Goal: Information Seeking & Learning: Understand process/instructions

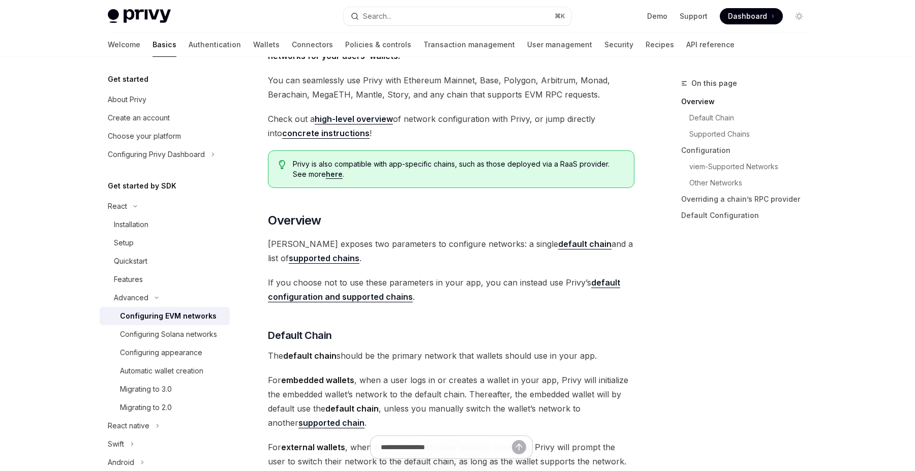
scroll to position [392, 0]
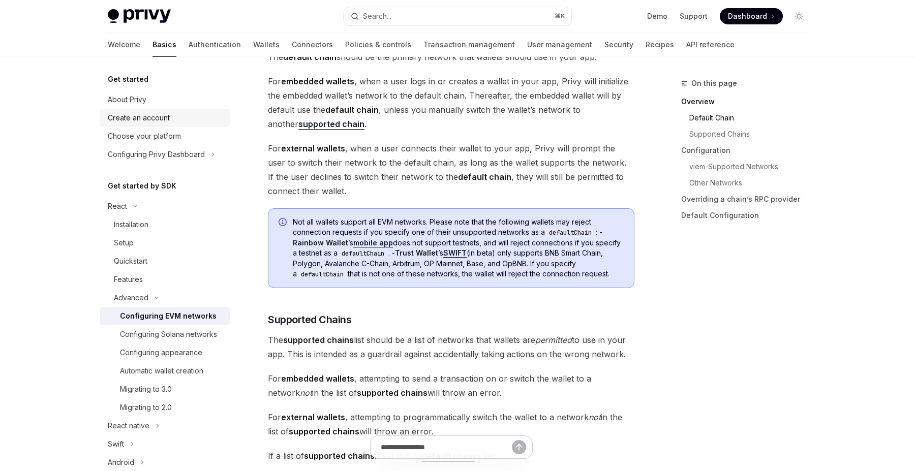
click at [160, 115] on div "Create an account" at bounding box center [139, 118] width 62 height 12
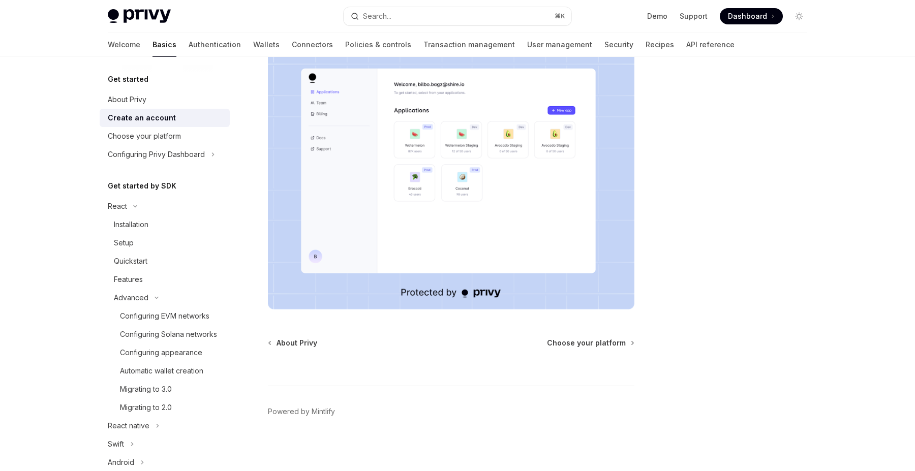
scroll to position [180, 0]
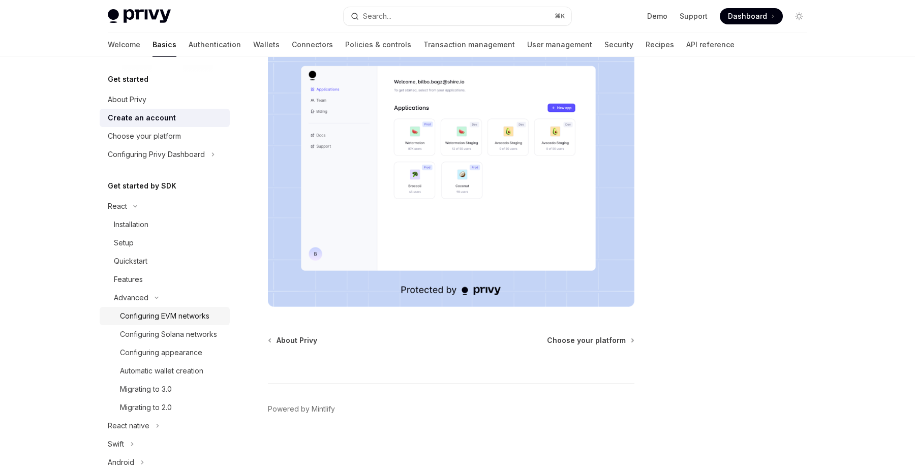
click at [190, 318] on div "Configuring EVM networks" at bounding box center [164, 316] width 89 height 12
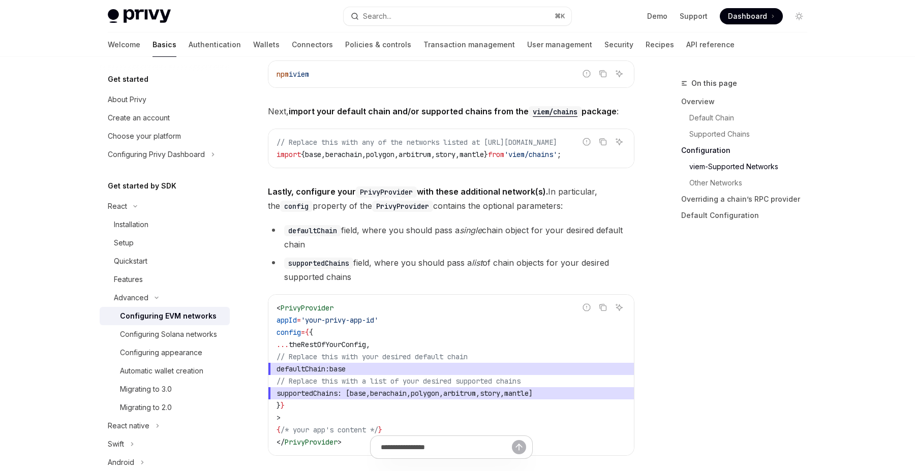
scroll to position [1160, 0]
click at [163, 225] on div "Installation" at bounding box center [169, 225] width 110 height 12
type textarea "*"
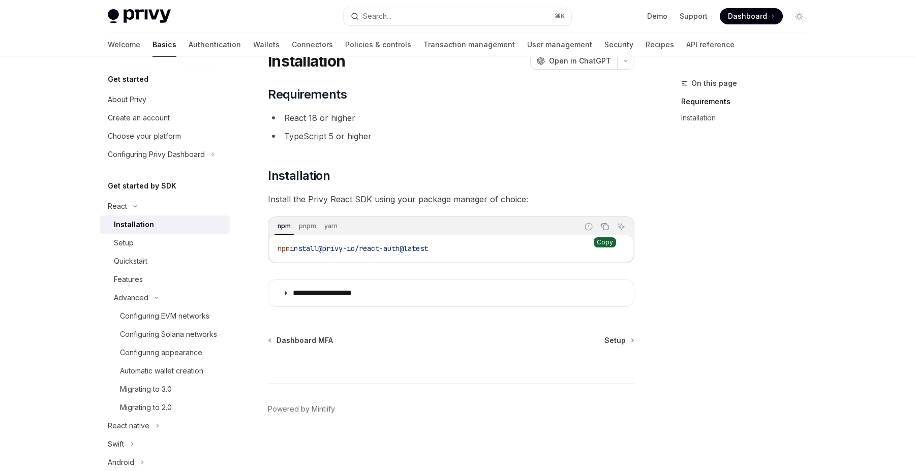
click at [600, 225] on button "Copy the contents from the code block" at bounding box center [604, 226] width 13 height 13
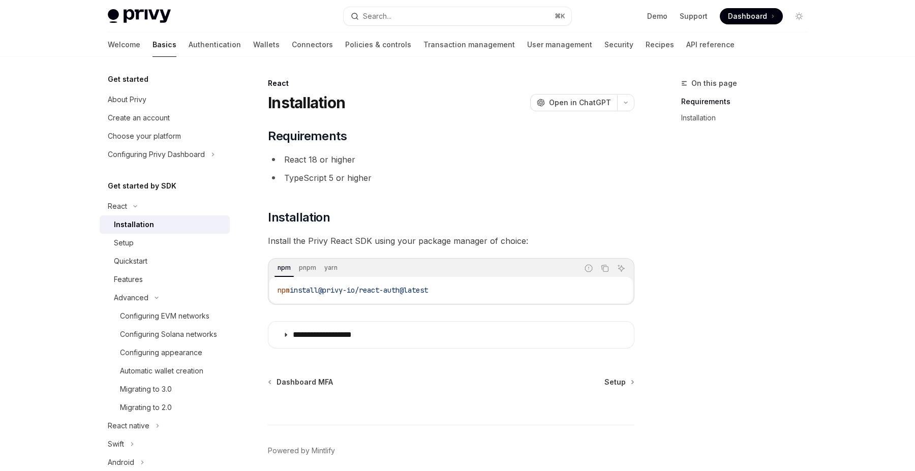
click at [146, 77] on h5 "Get started" at bounding box center [128, 79] width 41 height 12
click at [138, 111] on link "Create an account" at bounding box center [165, 118] width 130 height 18
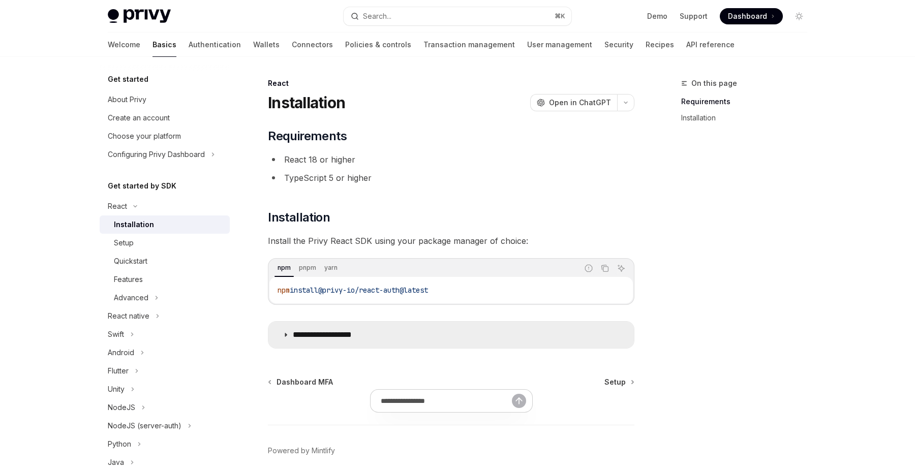
click at [436, 340] on summary "**********" at bounding box center [451, 335] width 366 height 26
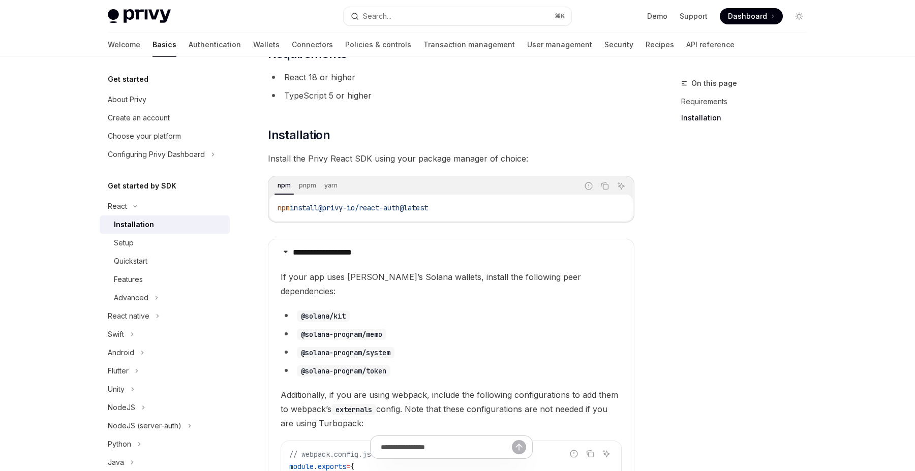
scroll to position [514, 0]
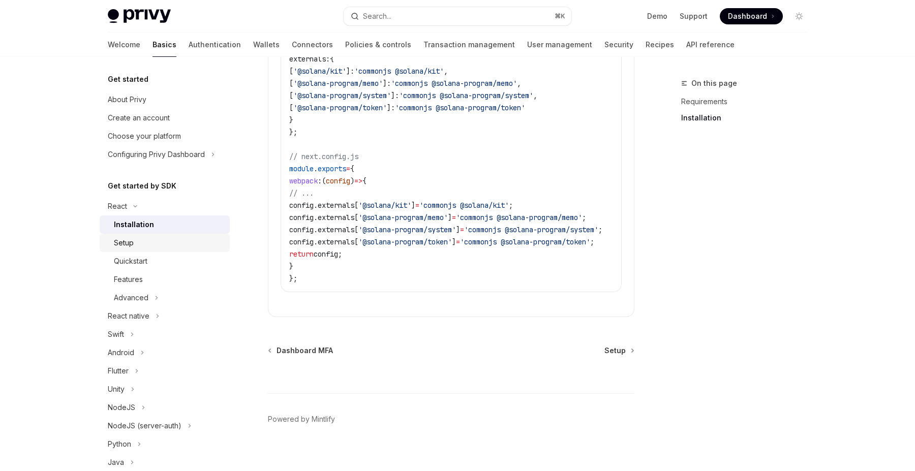
click at [173, 243] on div "Setup" at bounding box center [169, 243] width 110 height 12
type textarea "*"
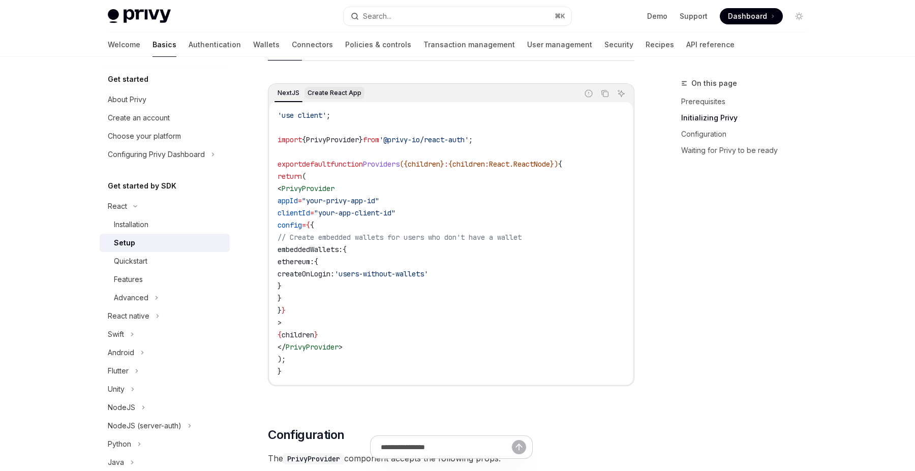
scroll to position [314, 0]
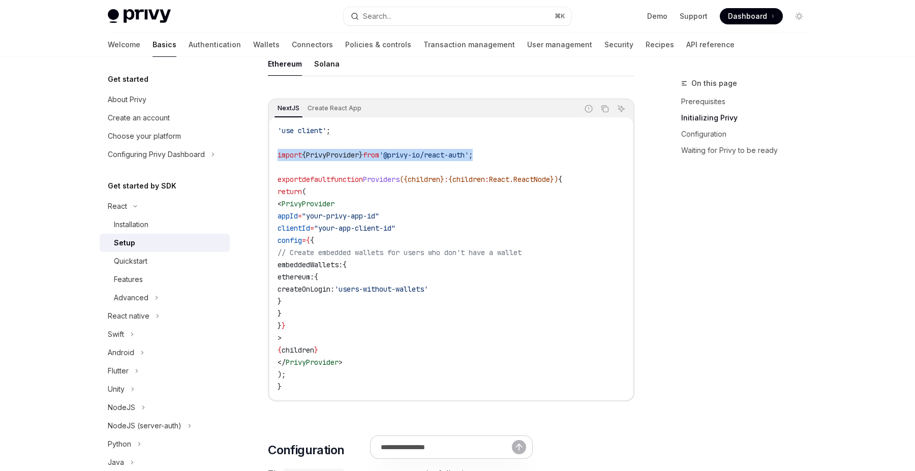
copy span "import { PrivyProvider } from '@privy-io/react-auth' ;"
drag, startPoint x: 515, startPoint y: 159, endPoint x: 252, endPoint y: 159, distance: 263.8
click at [604, 111] on icon "Copy the contents from the code block" at bounding box center [605, 109] width 8 height 8
click at [604, 111] on icon "Copy the contents from the code block" at bounding box center [604, 108] width 7 height 5
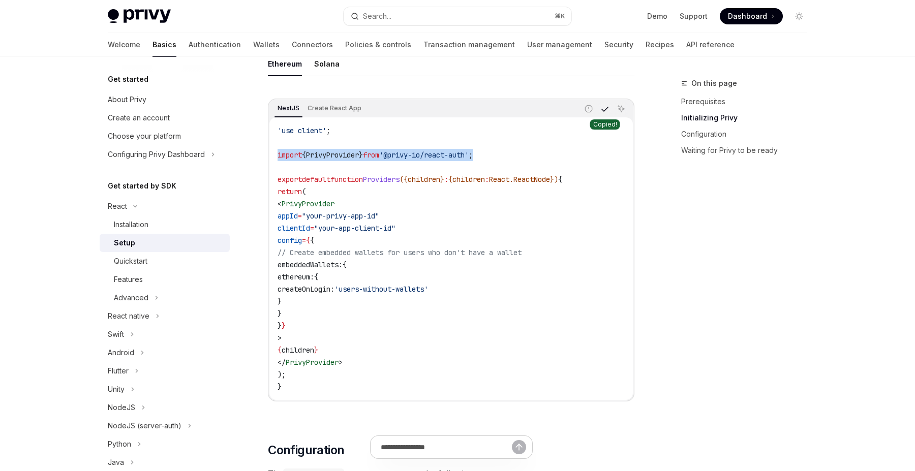
click at [604, 111] on icon "Copy the contents from the code block" at bounding box center [604, 108] width 7 height 5
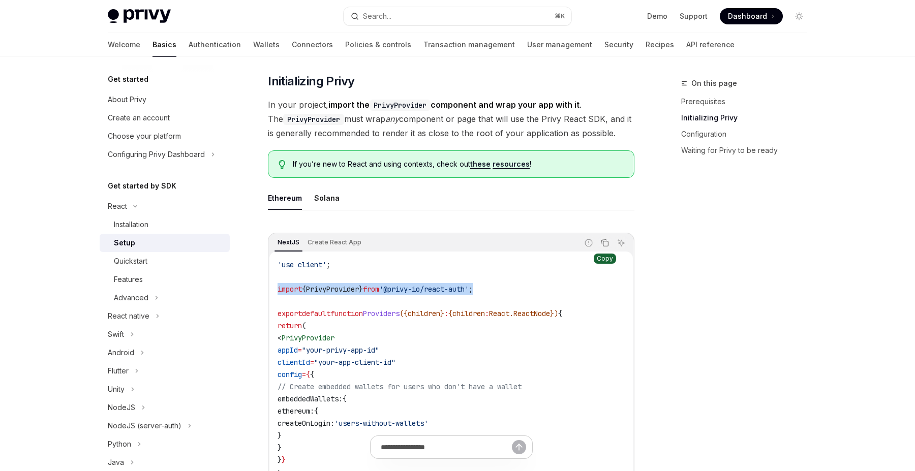
scroll to position [179, 0]
click at [604, 236] on div "NextJS Create React App Report incorrect code Copy Ask AI" at bounding box center [450, 243] width 363 height 17
click at [604, 240] on icon "Copy the contents from the code block" at bounding box center [605, 244] width 8 height 8
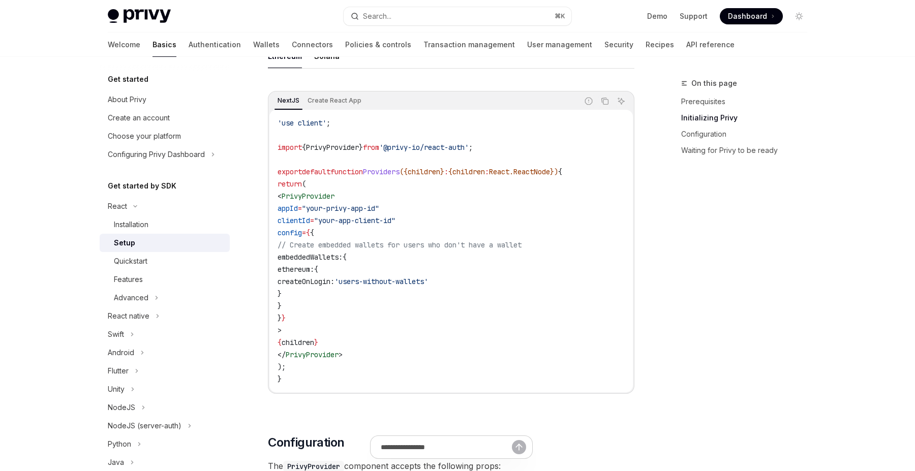
click at [760, 7] on div "Privy Docs home page Search... ⌘ K Demo Support Dashboard Dashboard Search..." at bounding box center [457, 16] width 699 height 33
click at [755, 11] on span "Dashboard" at bounding box center [747, 16] width 39 height 10
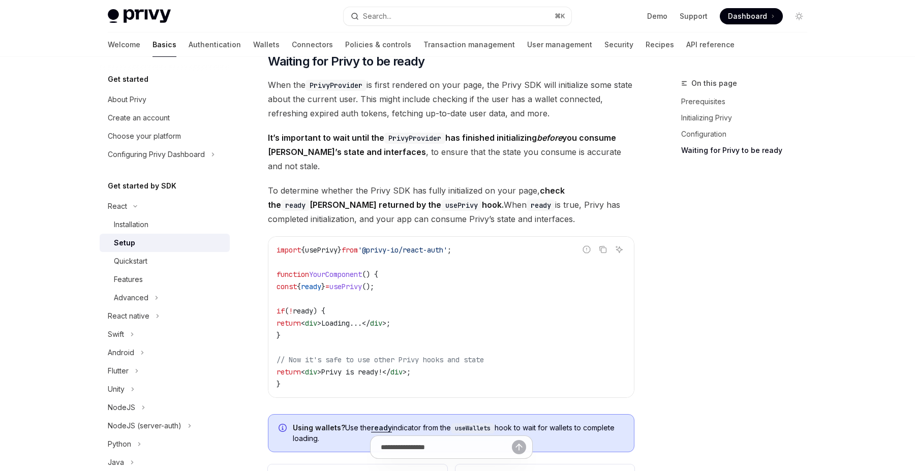
scroll to position [996, 0]
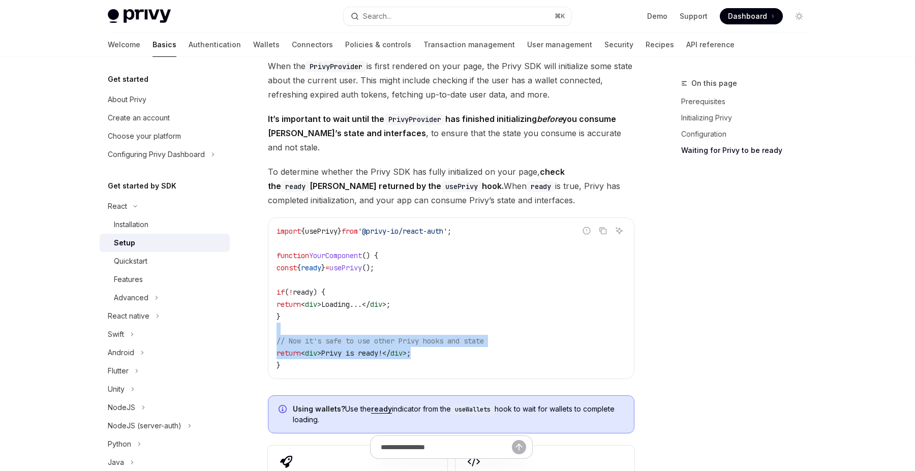
drag, startPoint x: 434, startPoint y: 341, endPoint x: 283, endPoint y: 255, distance: 173.3
click at [283, 255] on code "import { usePrivy } from '@privy-io/react-auth' ; function YourComponent () { c…" at bounding box center [451, 298] width 349 height 146
click at [283, 263] on span "const" at bounding box center [287, 267] width 20 height 9
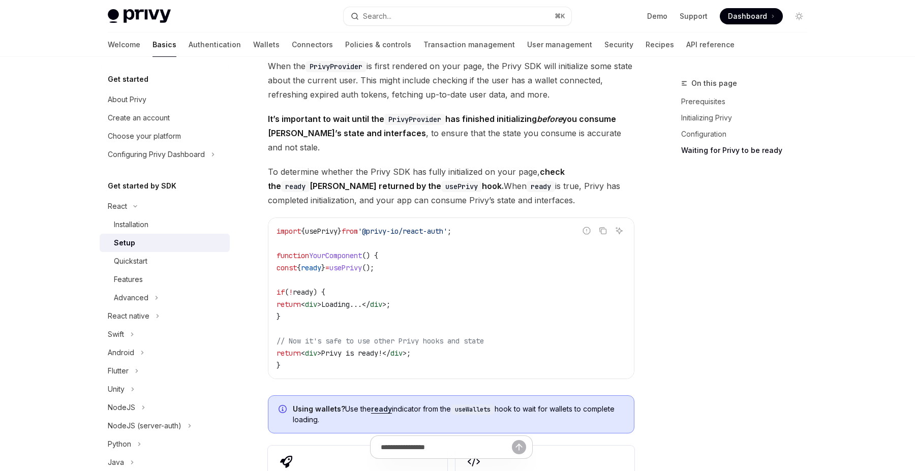
click at [303, 227] on span "{" at bounding box center [303, 231] width 4 height 9
copy code "import { usePrivy } from '@privy-io/react-auth' ;"
click at [346, 310] on code "import { usePrivy } from '@privy-io/react-auth' ; function YourComponent () { c…" at bounding box center [451, 298] width 349 height 146
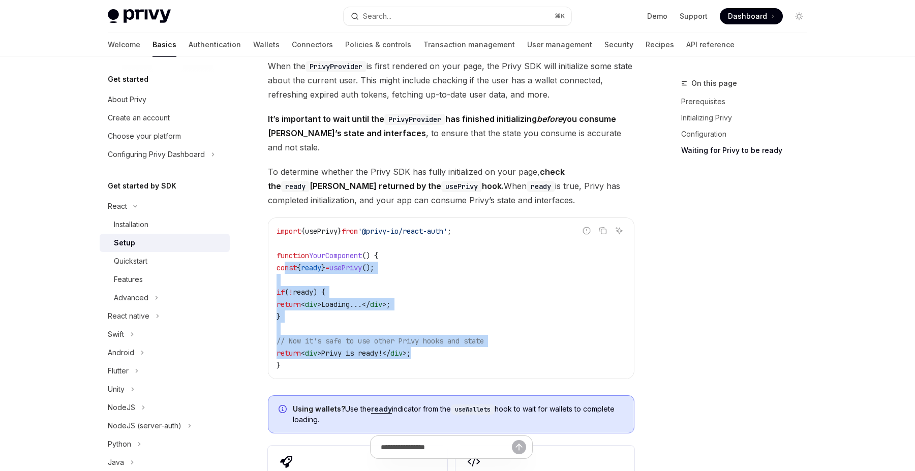
copy code "const { ready } = usePrivy (); if ( ! ready ) { return < div > Loading... </ di…"
drag, startPoint x: 284, startPoint y: 254, endPoint x: 436, endPoint y: 334, distance: 172.6
click at [436, 335] on code "import { usePrivy } from '@privy-io/react-auth' ; function YourComponent () { c…" at bounding box center [451, 298] width 349 height 146
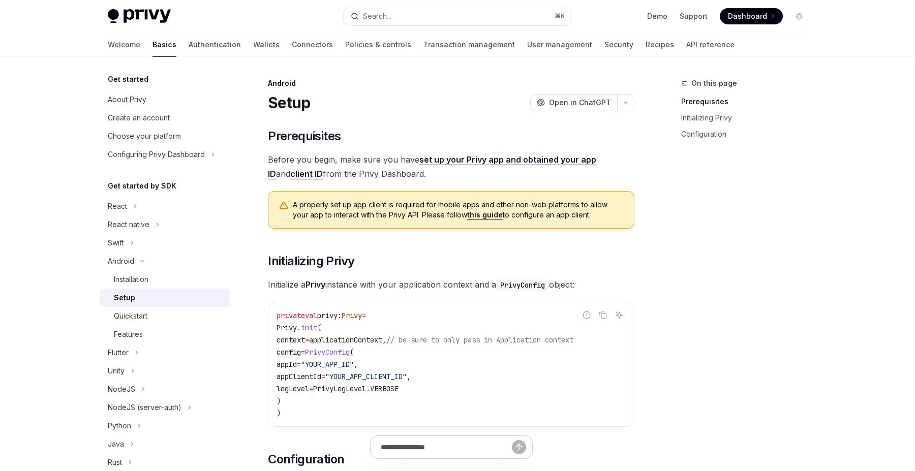
click at [290, 172] on link "client ID" at bounding box center [306, 174] width 33 height 11
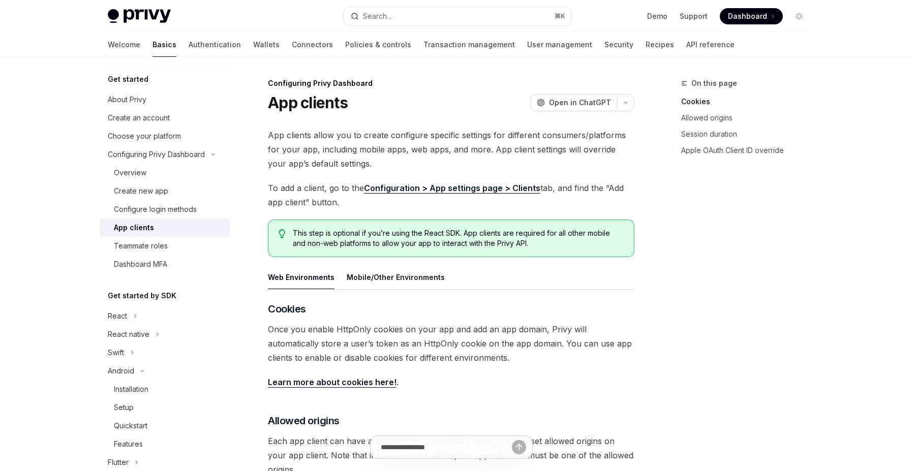
click at [414, 187] on link "Configuration > App settings page > Clients" at bounding box center [452, 188] width 176 height 11
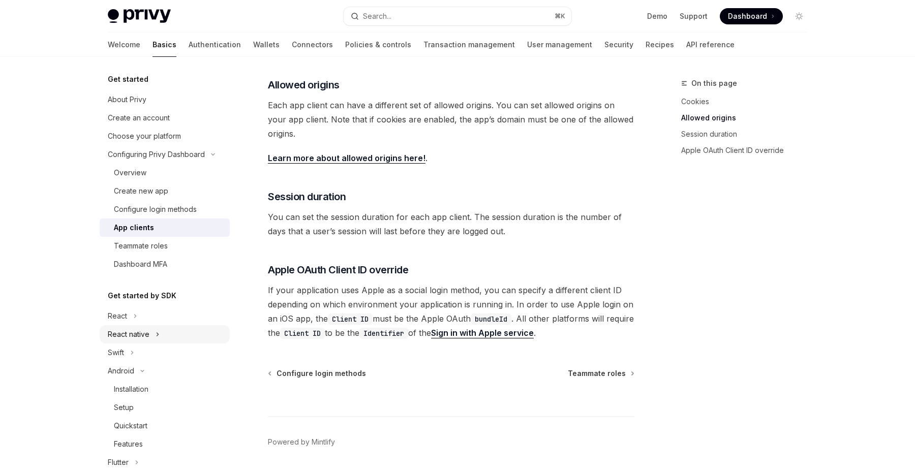
click at [160, 334] on button "React native" at bounding box center [165, 334] width 130 height 18
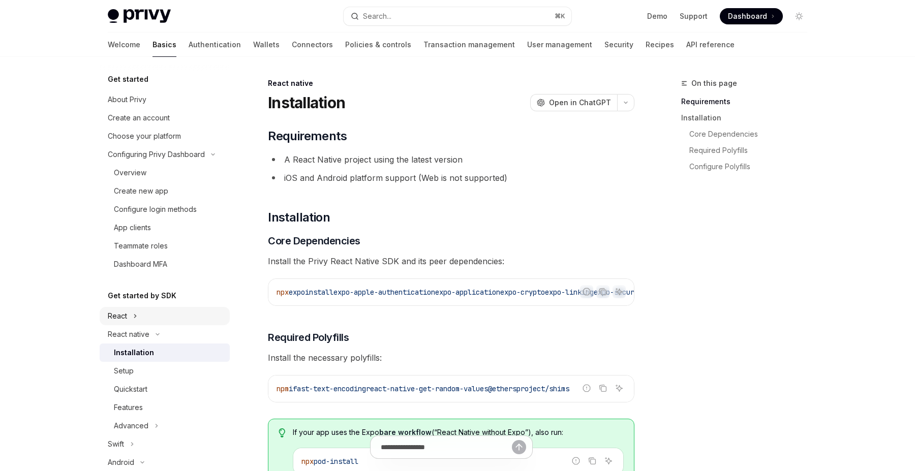
click at [150, 316] on button "React" at bounding box center [165, 316] width 130 height 18
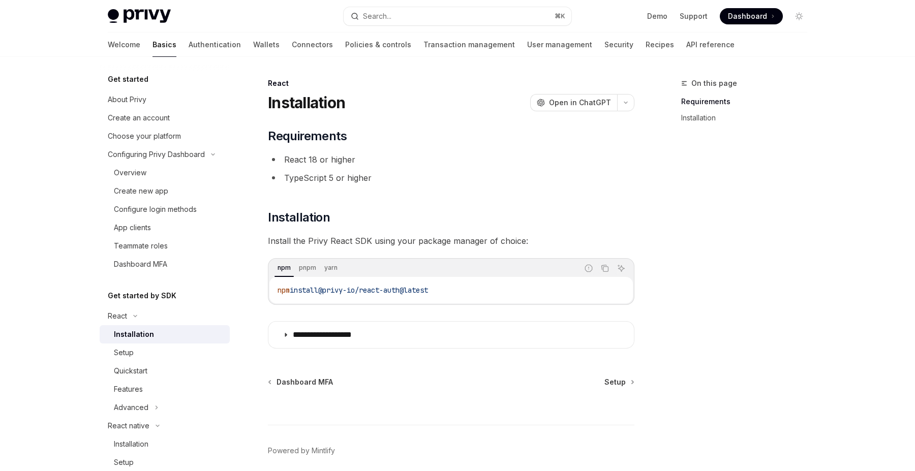
click at [147, 325] on link "Installation" at bounding box center [165, 334] width 130 height 18
click at [137, 353] on div "Setup" at bounding box center [169, 353] width 110 height 12
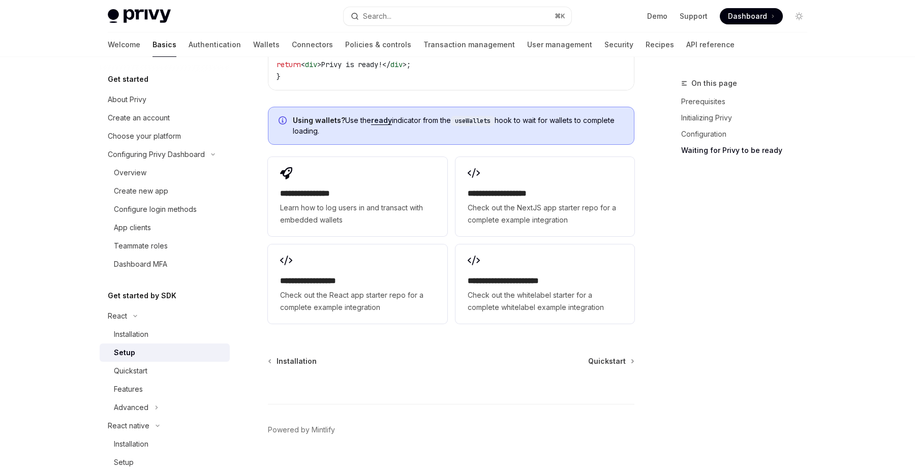
scroll to position [1291, 0]
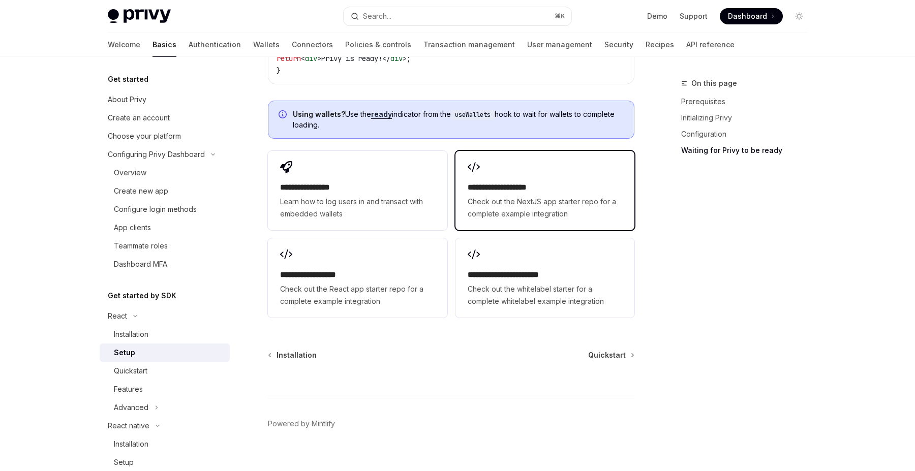
click at [583, 196] on span "Check out the NextJS app starter repo for a complete example integration" at bounding box center [545, 208] width 155 height 24
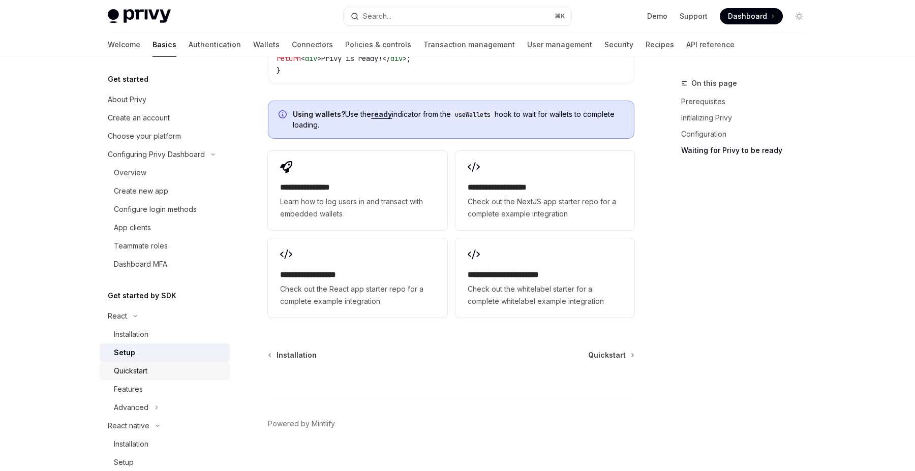
click at [134, 368] on div "Quickstart" at bounding box center [131, 371] width 34 height 12
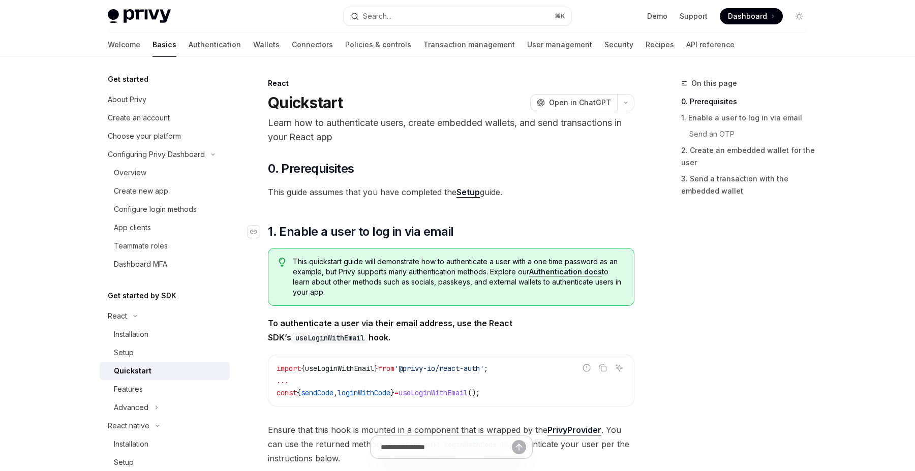
scroll to position [107, 0]
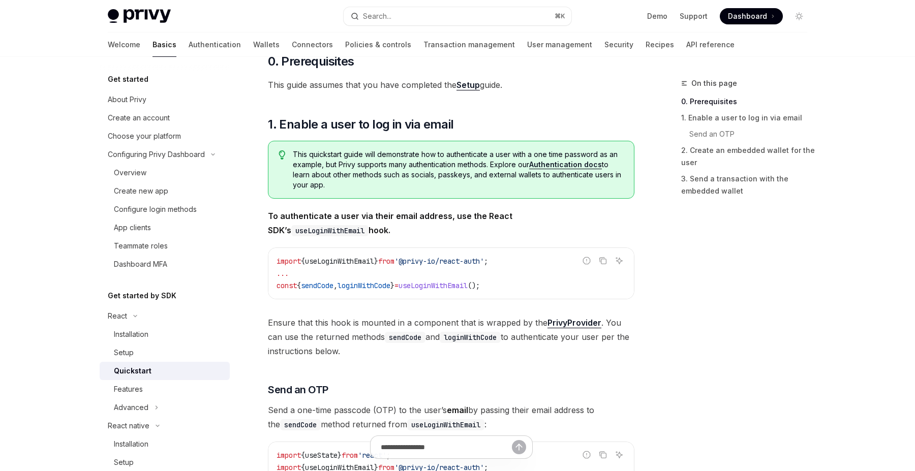
click at [484, 263] on span "'@privy-io/react-auth'" at bounding box center [438, 261] width 89 height 9
copy code "import { useLoginWithEmail } from '@privy-io/react-auth' ;"
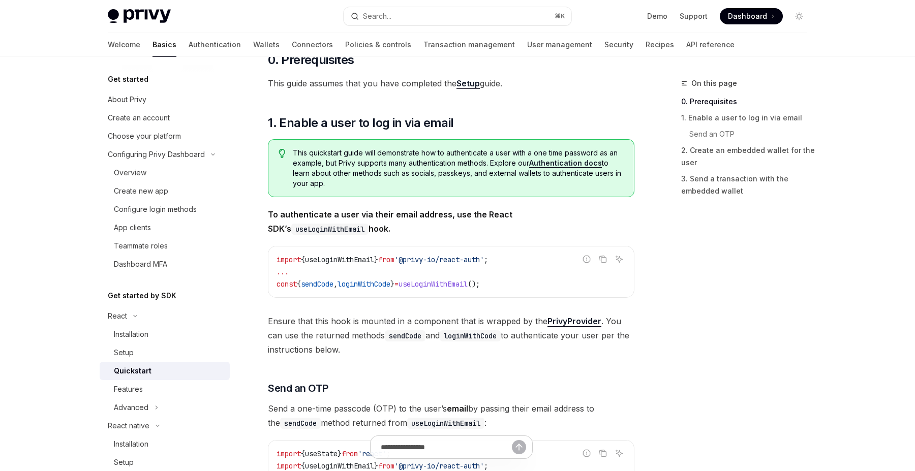
click at [355, 281] on span "loginWithCode" at bounding box center [364, 284] width 53 height 9
copy div "const { sendCode , loginWithCode } = useLoginWithEmail ();"
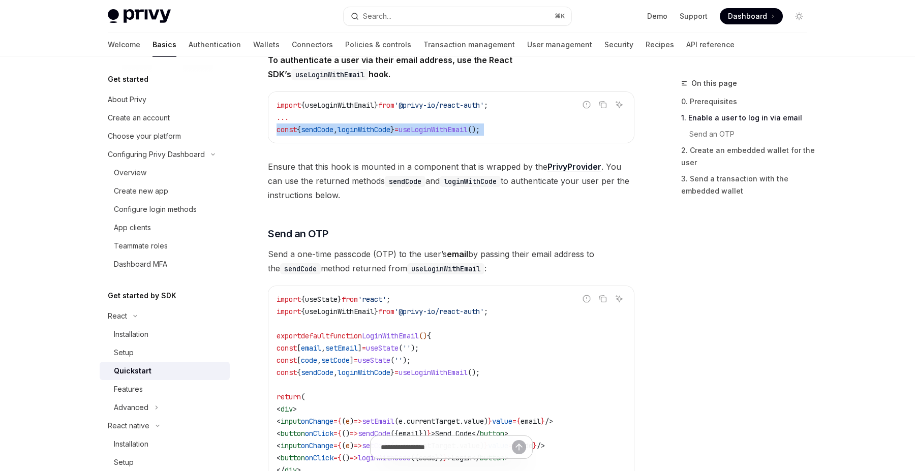
scroll to position [275, 0]
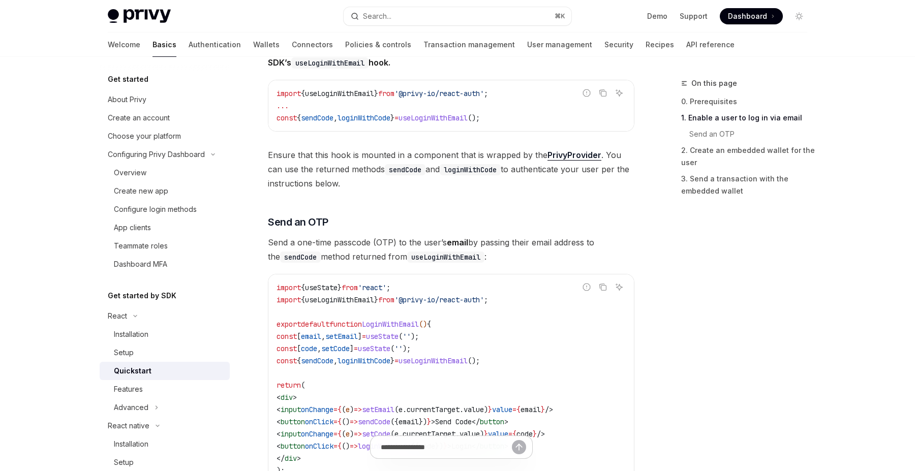
click at [418, 169] on span "Ensure that this hook is mounted in a component that is wrapped by the PrivyPro…" at bounding box center [451, 169] width 367 height 43
click at [408, 155] on span "Ensure that this hook is mounted in a component that is wrapped by the PrivyPro…" at bounding box center [451, 169] width 367 height 43
click at [396, 154] on span "Ensure that this hook is mounted in a component that is wrapped by the PrivyPro…" at bounding box center [451, 169] width 367 height 43
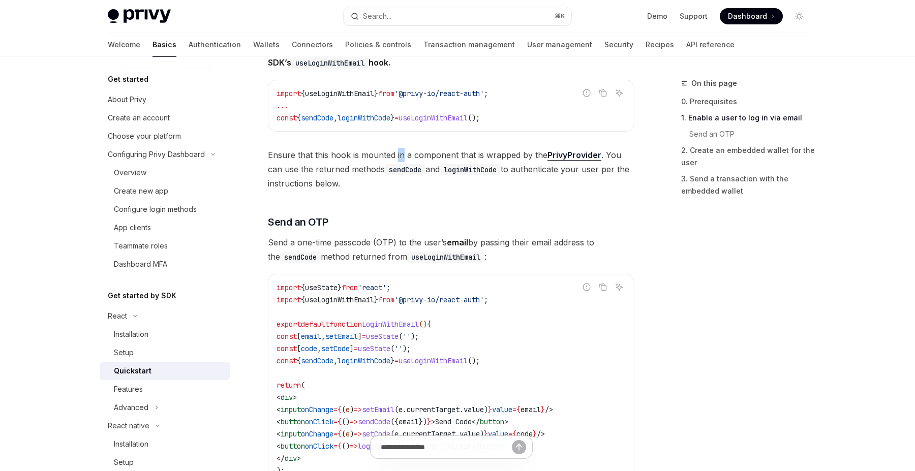
click at [396, 154] on span "Ensure that this hook is mounted in a component that is wrapped by the PrivyPro…" at bounding box center [451, 169] width 367 height 43
click at [390, 155] on span "Ensure that this hook is mounted in a component that is wrapped by the PrivyPro…" at bounding box center [451, 169] width 367 height 43
click at [356, 157] on span "Ensure that this hook is mounted in a component that is wrapped by the PrivyPro…" at bounding box center [451, 169] width 367 height 43
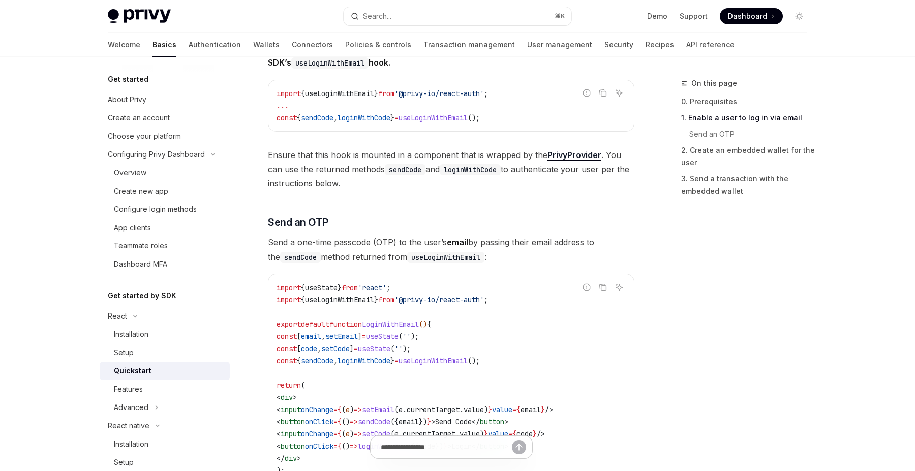
click at [338, 153] on span "Ensure that this hook is mounted in a component that is wrapped by the PrivyPro…" at bounding box center [451, 169] width 367 height 43
click at [305, 154] on span "Ensure that this hook is mounted in a component that is wrapped by the PrivyPro…" at bounding box center [451, 169] width 367 height 43
click at [278, 167] on span "Ensure that this hook is mounted in a component that is wrapped by the PrivyPro…" at bounding box center [451, 169] width 367 height 43
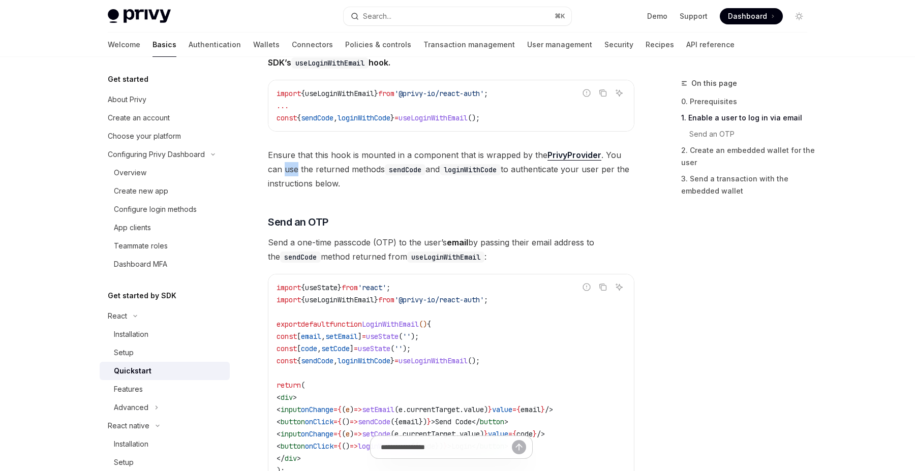
click at [278, 167] on span "Ensure that this hook is mounted in a component that is wrapped by the PrivyPro…" at bounding box center [451, 169] width 367 height 43
click at [288, 169] on span "Ensure that this hook is mounted in a component that is wrapped by the PrivyPro…" at bounding box center [451, 169] width 367 height 43
click at [303, 169] on span "Ensure that this hook is mounted in a component that is wrapped by the PrivyPro…" at bounding box center [451, 169] width 367 height 43
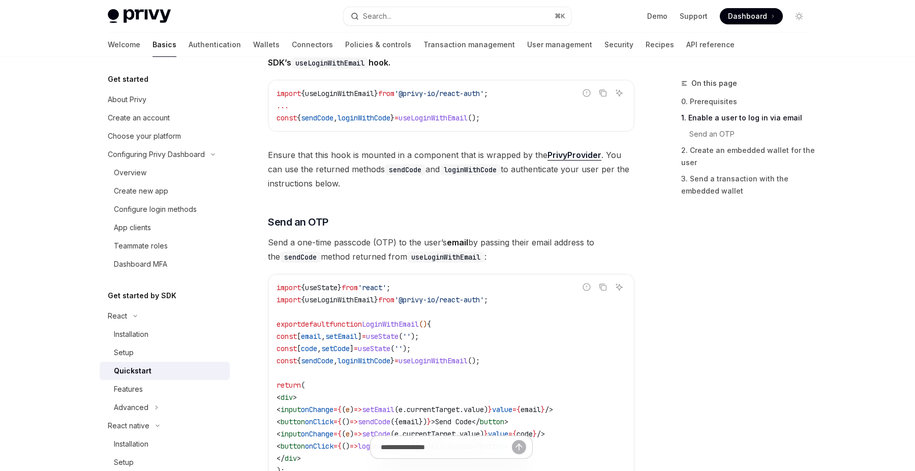
click at [341, 171] on span "Ensure that this hook is mounted in a component that is wrapped by the PrivyPro…" at bounding box center [451, 169] width 367 height 43
click at [370, 157] on span "Ensure that this hook is mounted in a component that is wrapped by the PrivyPro…" at bounding box center [451, 169] width 367 height 43
click at [336, 172] on span "Ensure that this hook is mounted in a component that is wrapped by the PrivyPro…" at bounding box center [451, 169] width 367 height 43
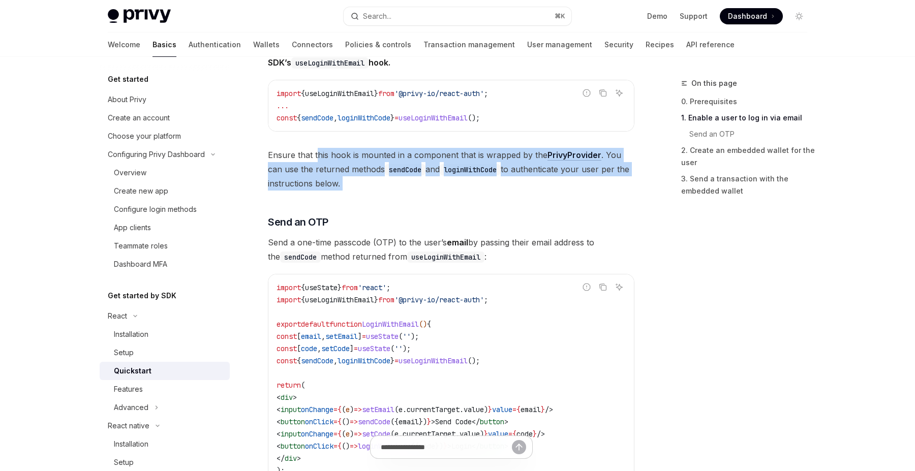
drag, startPoint x: 317, startPoint y: 155, endPoint x: 372, endPoint y: 193, distance: 66.8
click at [372, 193] on div "​ 0. Prerequisites This guide assumes that you have completed the Setup guide. …" at bounding box center [451, 467] width 367 height 1162
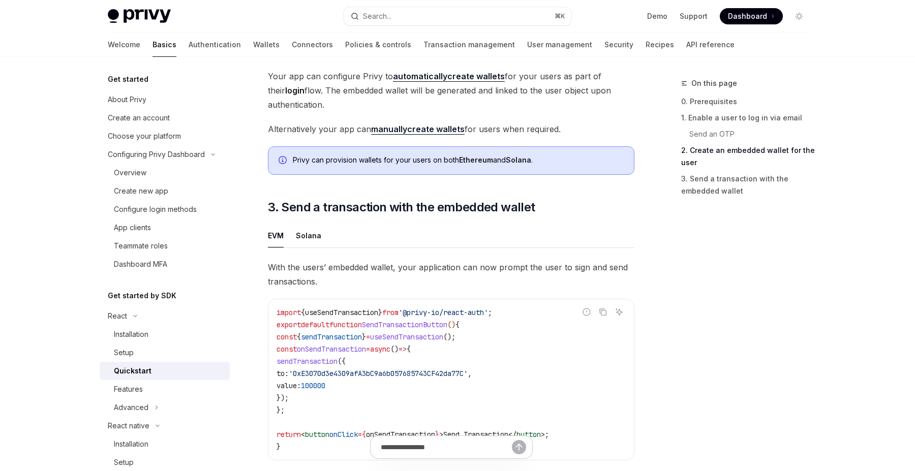
scroll to position [700, 0]
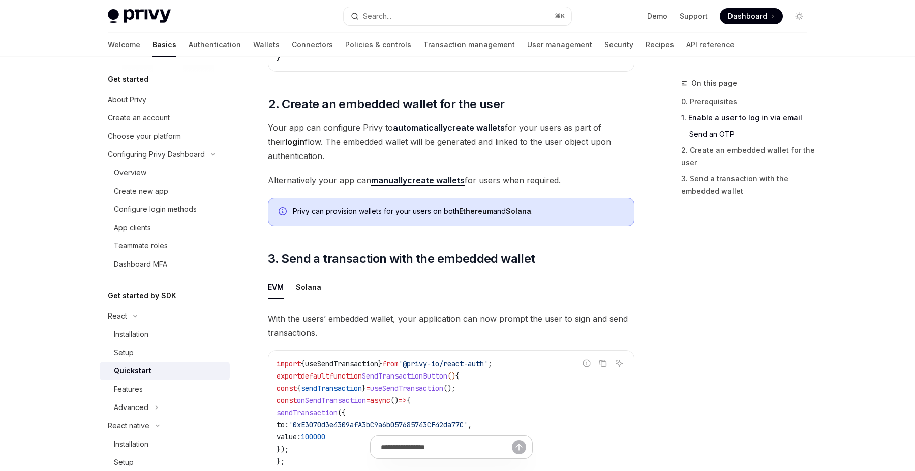
click at [419, 132] on strong "automatically" at bounding box center [420, 128] width 54 height 10
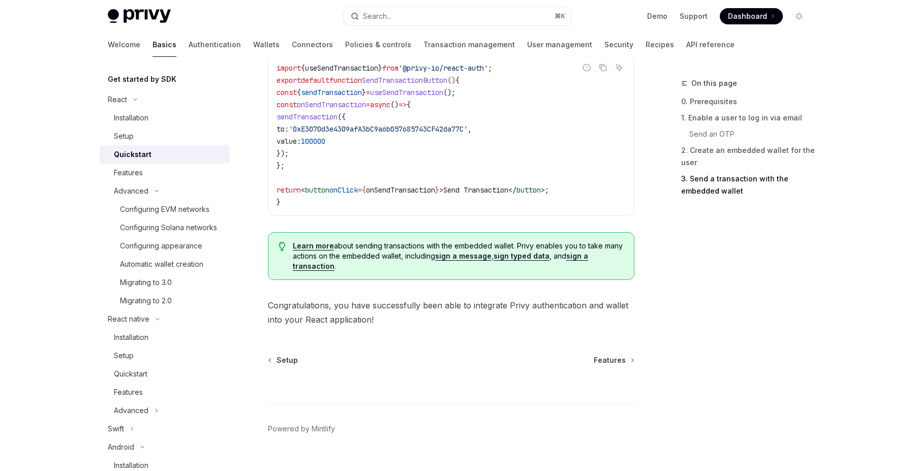
scroll to position [996, 0]
click at [206, 210] on div "Configuring EVM networks" at bounding box center [164, 209] width 89 height 12
type textarea "*"
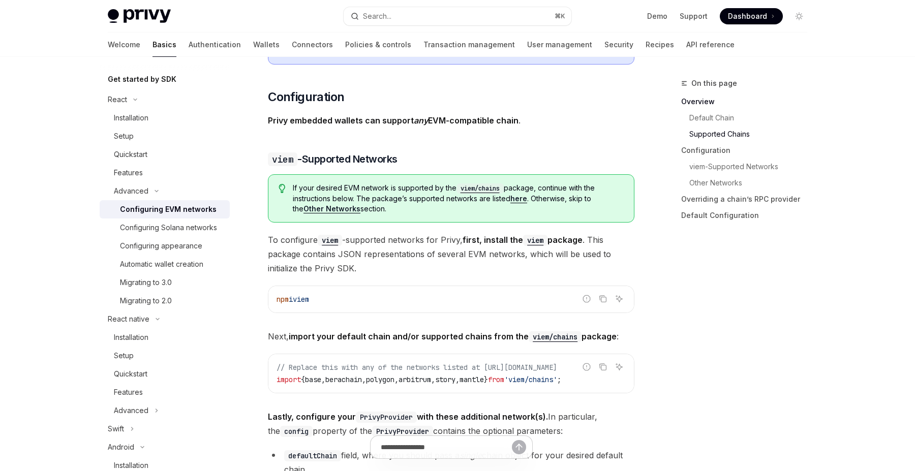
scroll to position [947, 0]
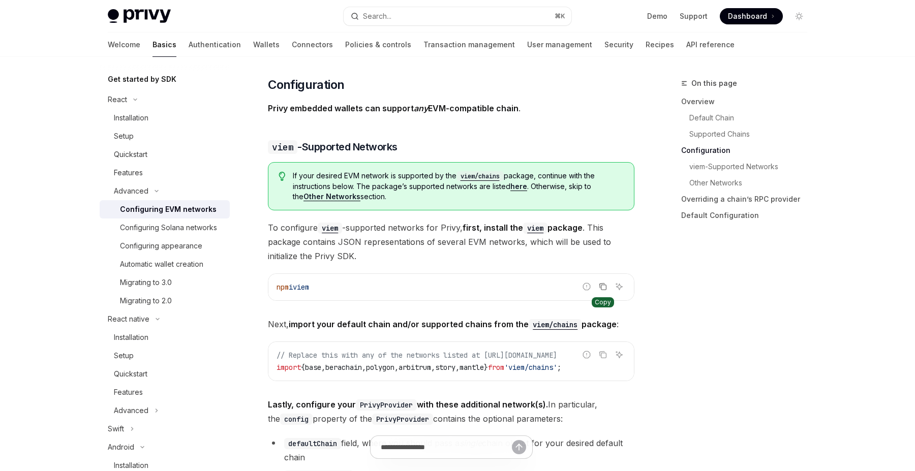
click at [604, 284] on icon "Copy the contents from the code block" at bounding box center [602, 286] width 5 height 5
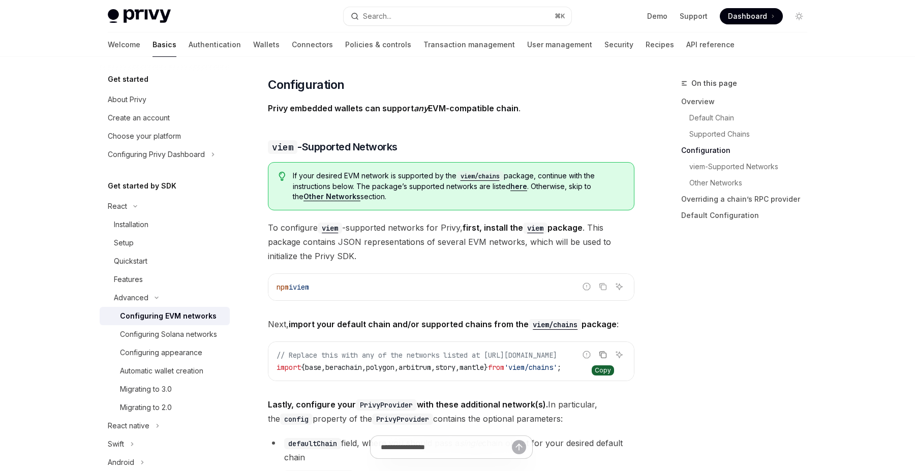
click at [601, 352] on icon "Copy the contents from the code block" at bounding box center [602, 354] width 5 height 5
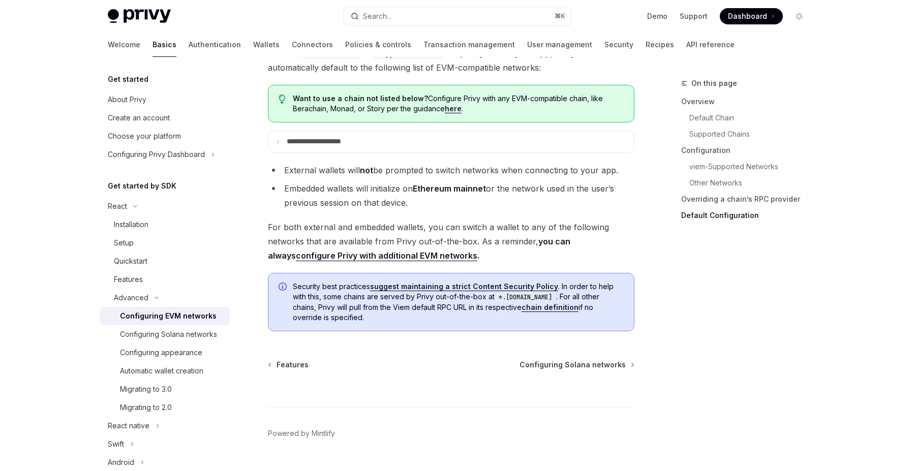
scroll to position [2610, 0]
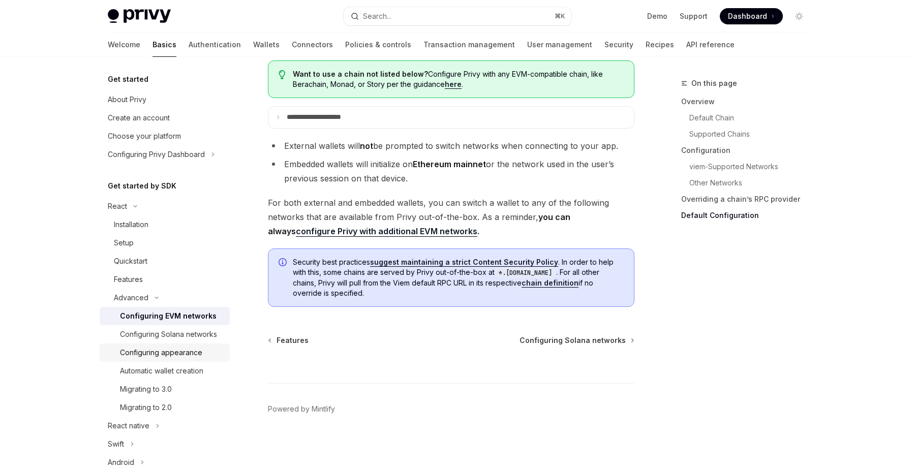
click at [205, 345] on link "Configuring appearance" at bounding box center [165, 353] width 130 height 18
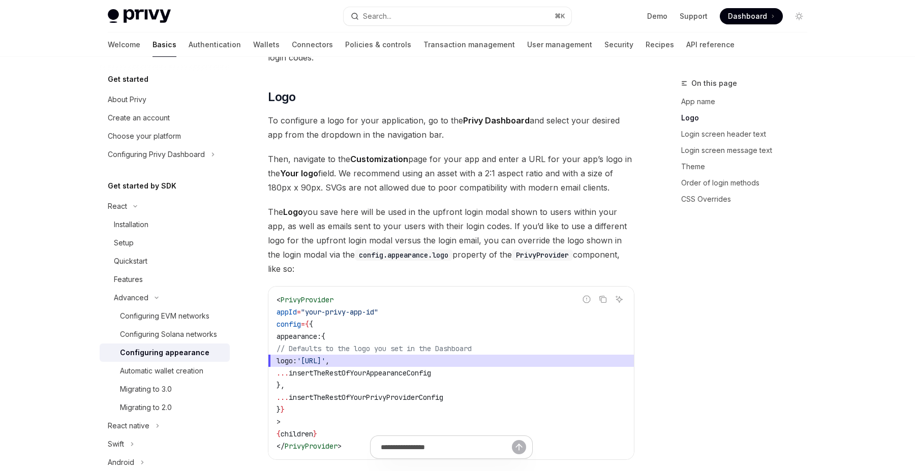
scroll to position [350, 0]
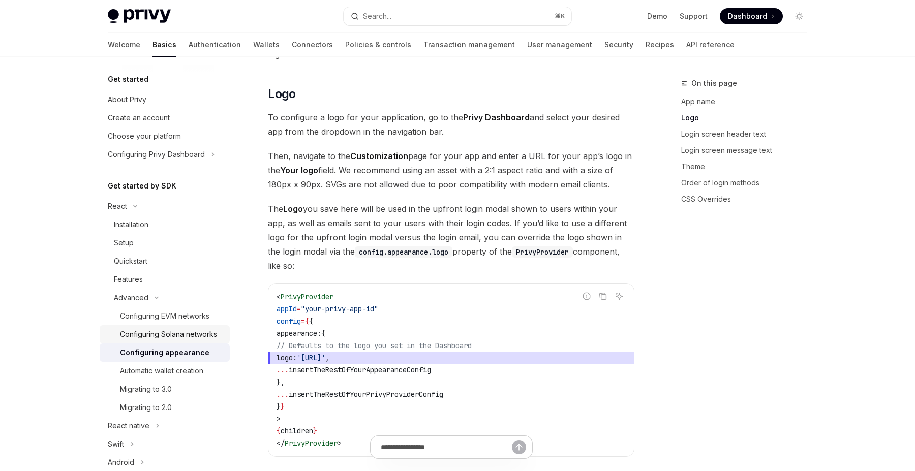
click at [187, 337] on div "Configuring Solana networks" at bounding box center [168, 334] width 97 height 12
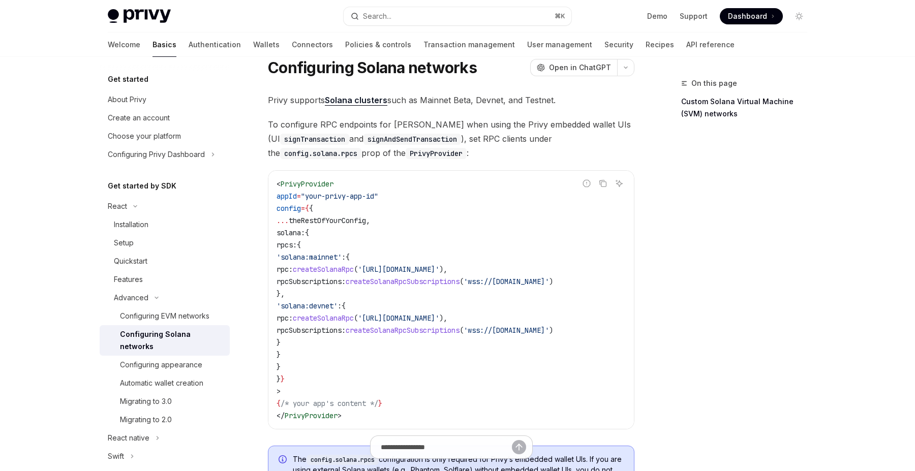
scroll to position [35, 0]
copy code "solana: { rpcs: { 'solana:mainnet' : { rpc: createSolanaRpc ( 'https://api.main…"
drag, startPoint x: 293, startPoint y: 234, endPoint x: 307, endPoint y: 370, distance: 136.4
click at [307, 370] on code "< PrivyProvider appId = "your-privy-app-id" config = { { ... theRestOfYourConfi…" at bounding box center [451, 300] width 349 height 244
click at [439, 273] on span "'https://api.mainnet-beta.solana.com'" at bounding box center [398, 269] width 81 height 9
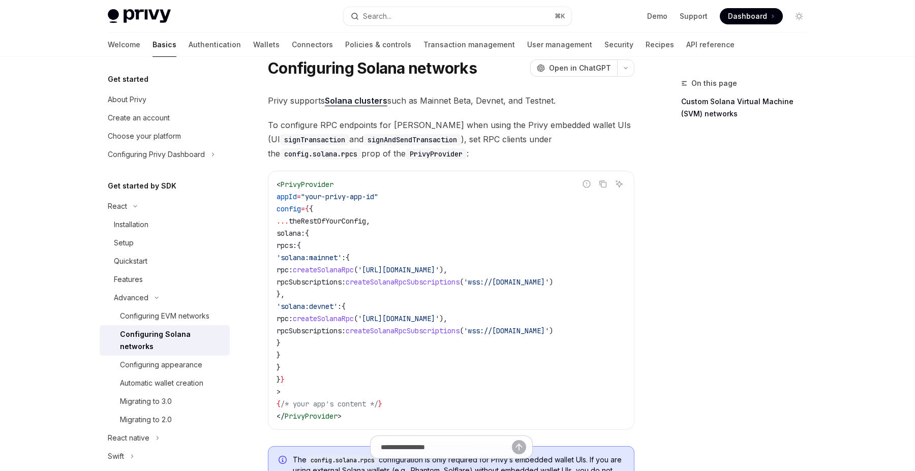
scroll to position [0, 0]
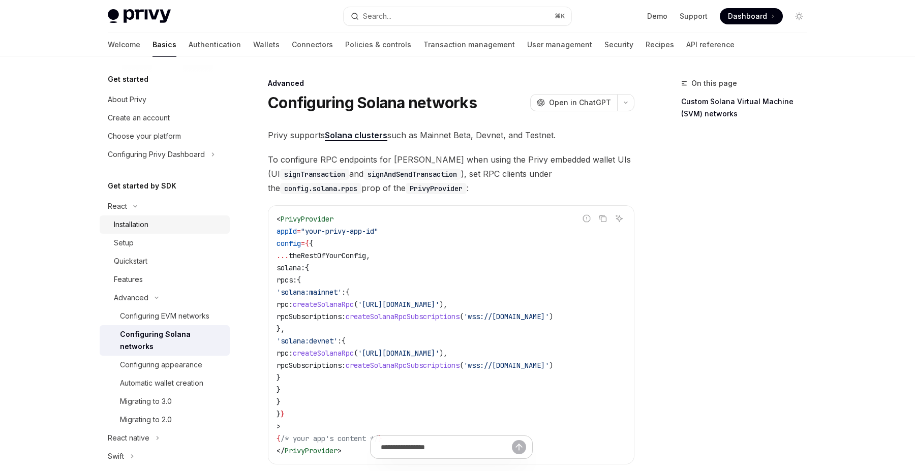
click at [145, 226] on div "Installation" at bounding box center [131, 225] width 35 height 12
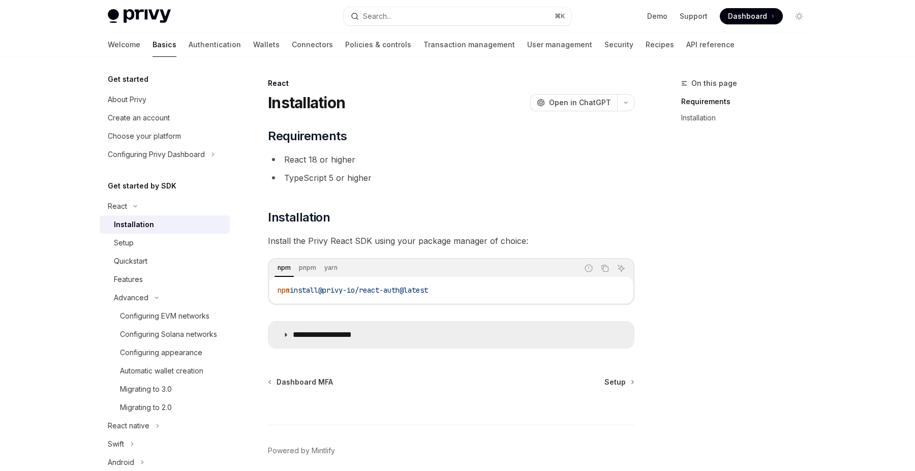
click at [334, 343] on summary "**********" at bounding box center [451, 335] width 366 height 26
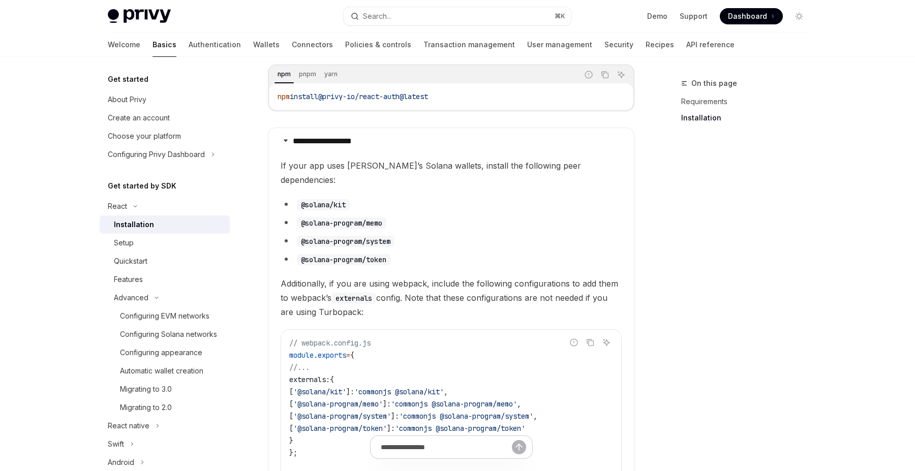
scroll to position [187, 0]
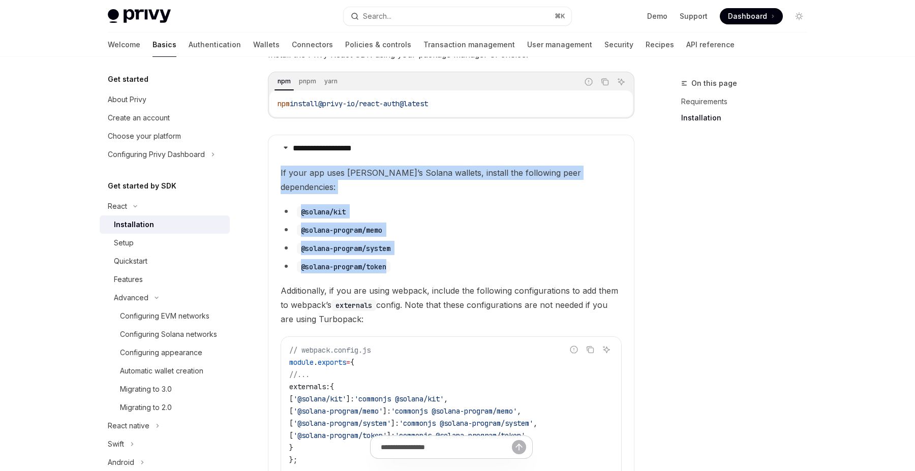
copy children "If your app uses Privy’s Solana wallets, install the following peer dependencie…"
drag, startPoint x: 279, startPoint y: 171, endPoint x: 409, endPoint y: 249, distance: 151.6
click at [409, 249] on details "**********" at bounding box center [451, 390] width 367 height 510
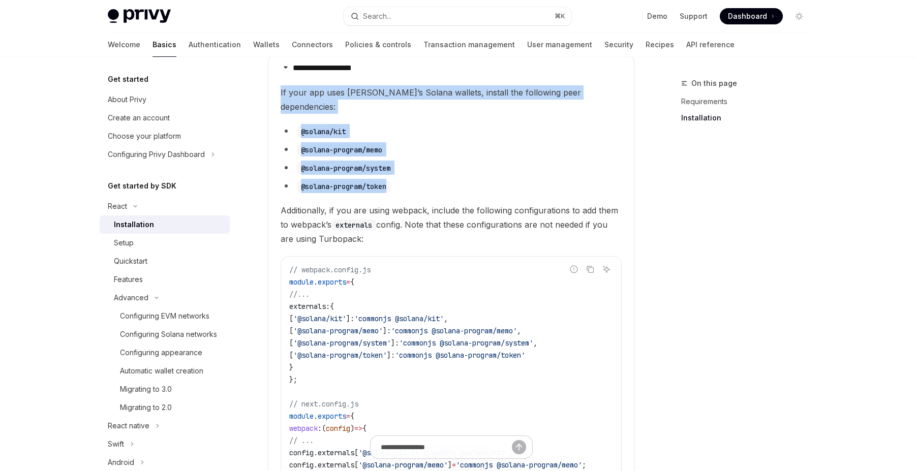
scroll to position [200, 0]
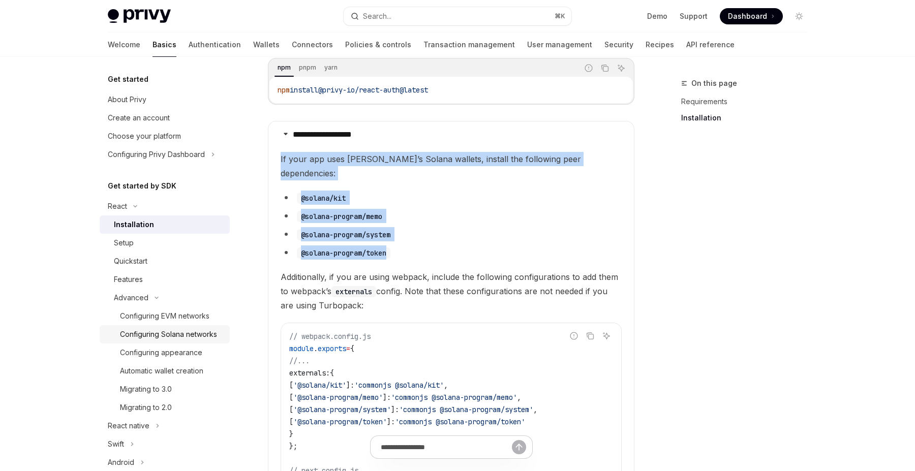
click at [174, 329] on div "Configuring Solana networks" at bounding box center [168, 334] width 97 height 12
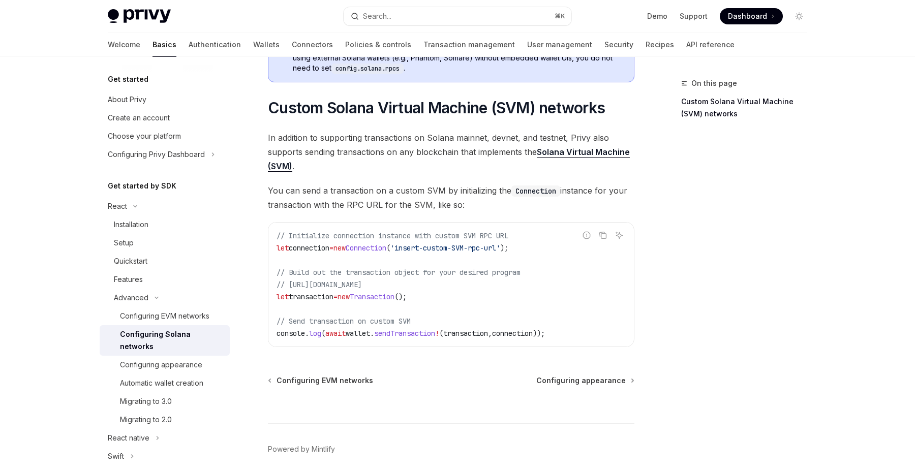
scroll to position [491, 0]
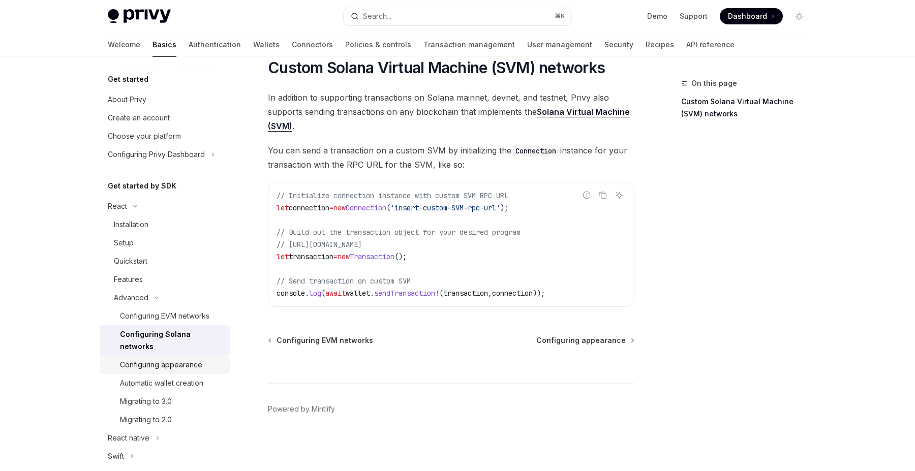
click at [206, 359] on div "Configuring appearance" at bounding box center [172, 365] width 104 height 12
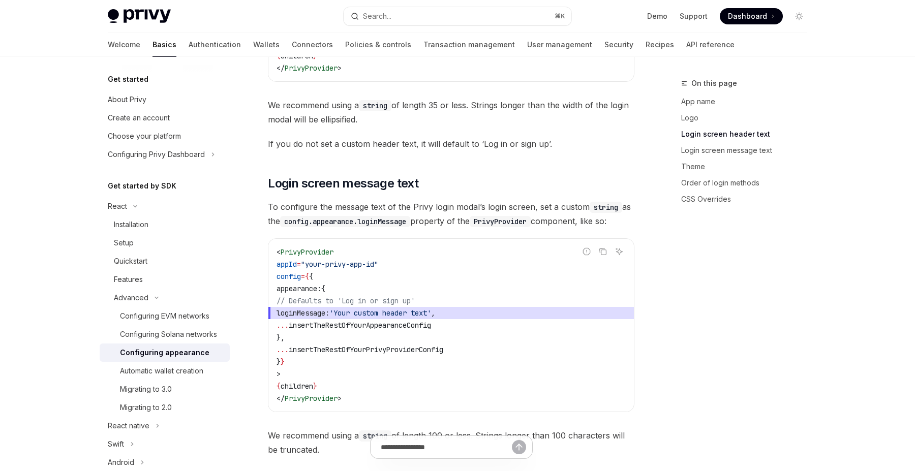
scroll to position [1032, 0]
click at [357, 344] on code "< PrivyProvider appId = "your-privy-app-id" config = { { appearance: { // Defau…" at bounding box center [451, 325] width 349 height 159
click at [188, 332] on div "Configuring Solana networks" at bounding box center [168, 334] width 97 height 12
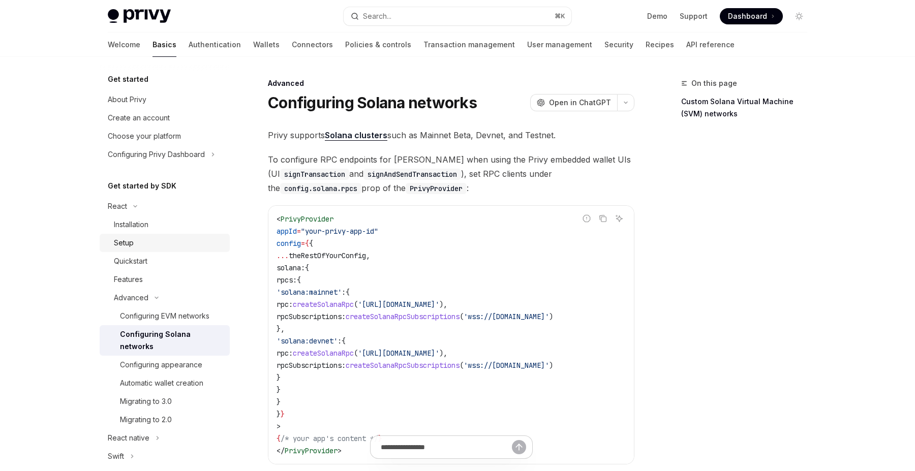
click at [166, 239] on div "Setup" at bounding box center [169, 243] width 110 height 12
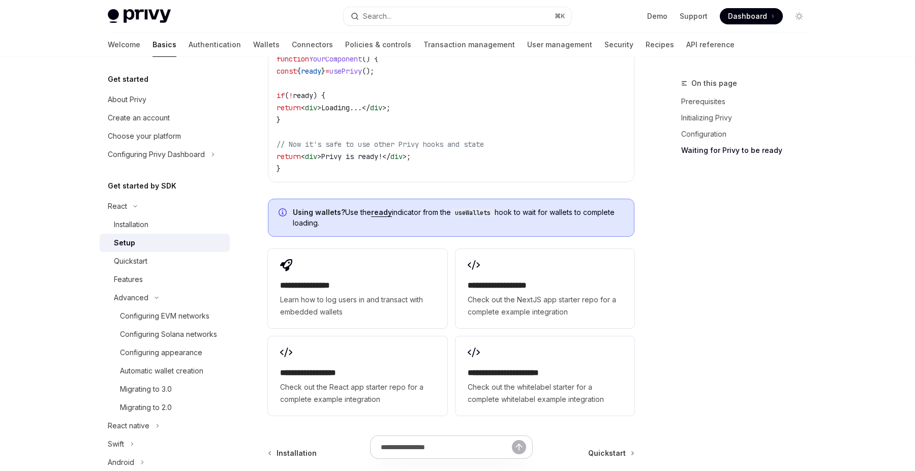
scroll to position [1208, 0]
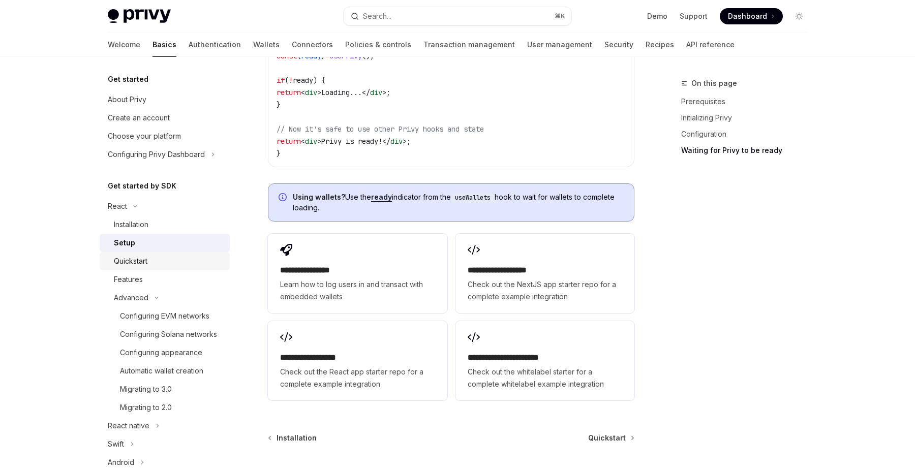
click at [179, 263] on div "Quickstart" at bounding box center [169, 261] width 110 height 12
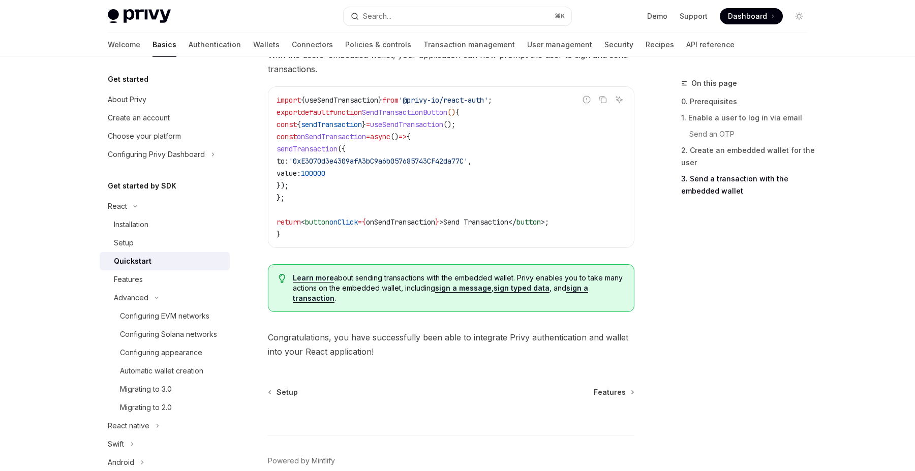
scroll to position [982, 0]
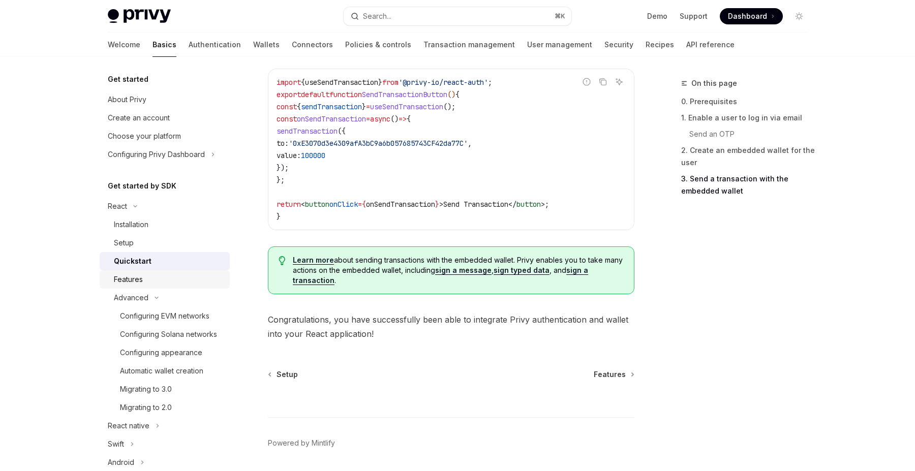
click at [171, 276] on div "Features" at bounding box center [169, 279] width 110 height 12
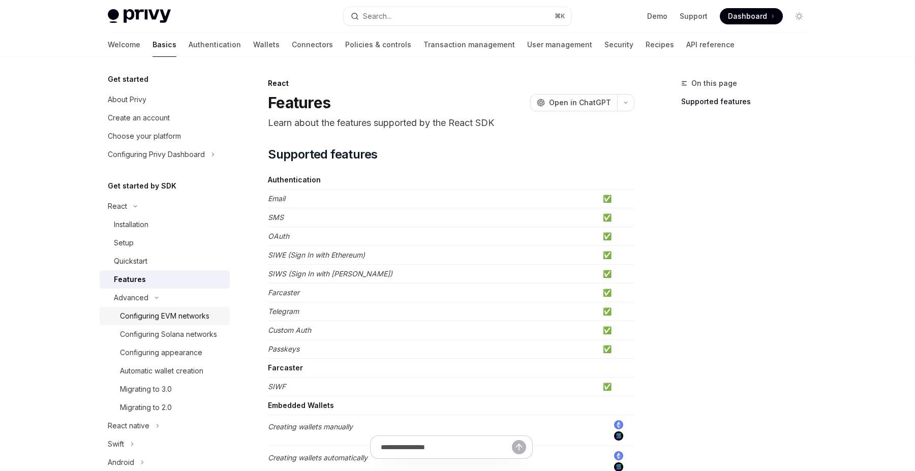
click at [160, 314] on div "Configuring EVM networks" at bounding box center [164, 316] width 89 height 12
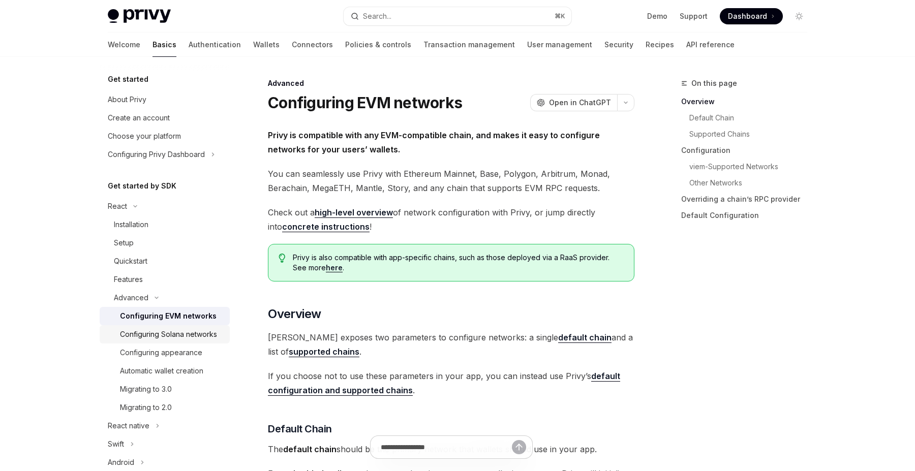
click at [158, 332] on div "Configuring Solana networks" at bounding box center [168, 334] width 97 height 12
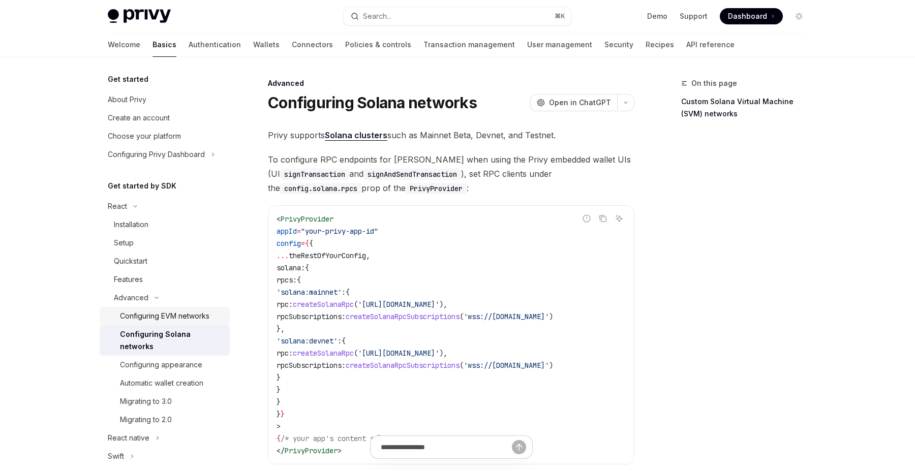
type textarea "*"
